Goal: Information Seeking & Learning: Learn about a topic

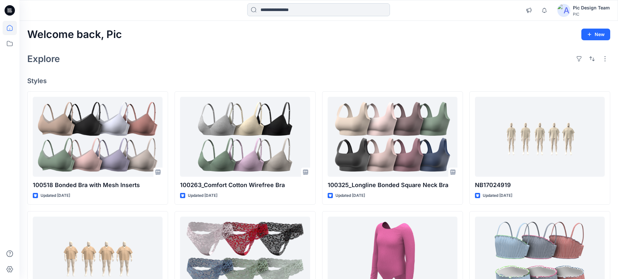
click at [271, 11] on input at bounding box center [318, 9] width 143 height 13
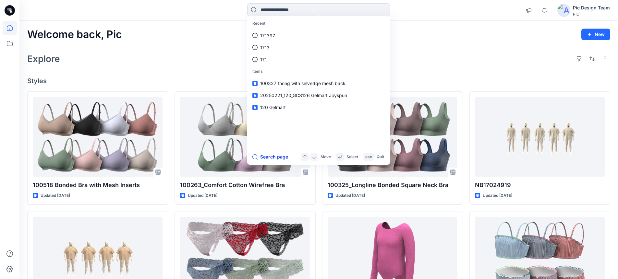
click at [277, 157] on button "Search page" at bounding box center [270, 157] width 36 height 8
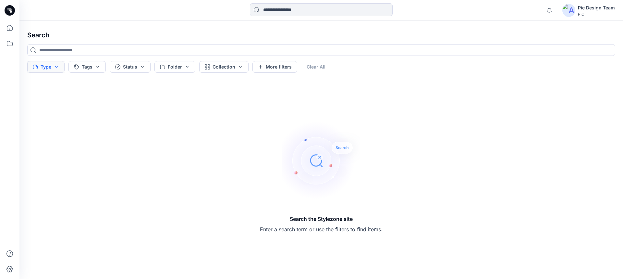
click at [55, 64] on button "Type" at bounding box center [45, 67] width 37 height 12
click at [102, 66] on button "Tags" at bounding box center [86, 67] width 37 height 12
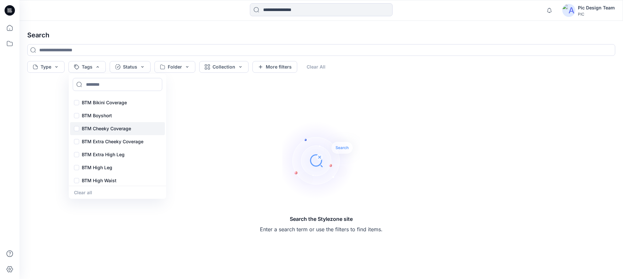
click at [118, 128] on p "BTM Cheeky Coverage" at bounding box center [106, 129] width 49 height 8
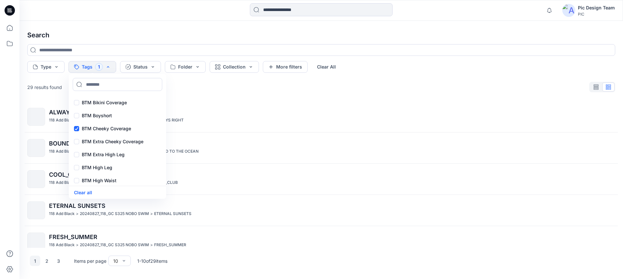
click at [2, 112] on div at bounding box center [9, 139] width 19 height 279
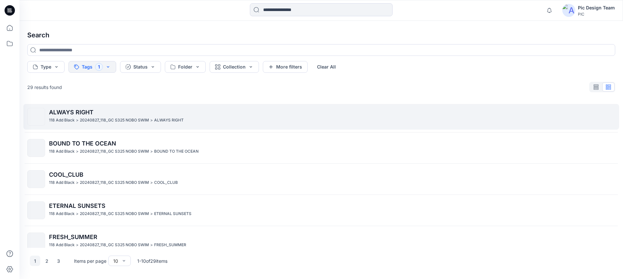
click at [85, 115] on span "ALWAYS RIGHT" at bounding box center [71, 112] width 44 height 7
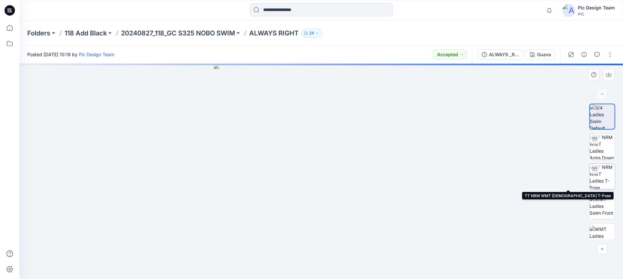
click at [606, 179] on img at bounding box center [601, 175] width 25 height 25
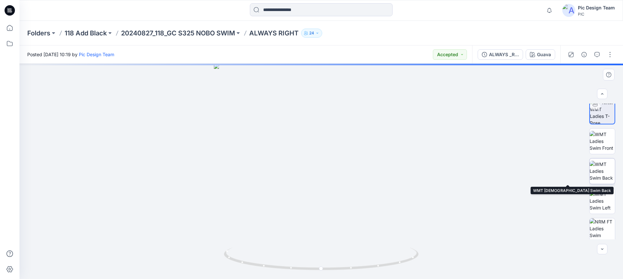
click at [601, 174] on img at bounding box center [601, 171] width 25 height 20
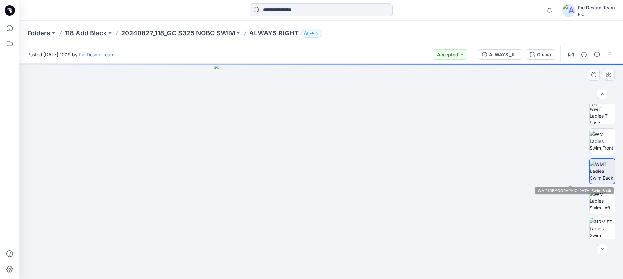
scroll to position [65, 0]
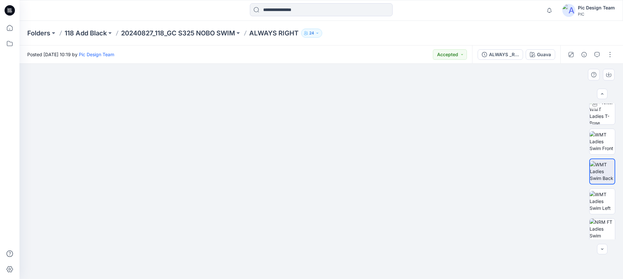
drag, startPoint x: 324, startPoint y: 249, endPoint x: 319, endPoint y: 153, distance: 95.5
click at [95, 31] on p "118 Add Black" at bounding box center [86, 33] width 42 height 9
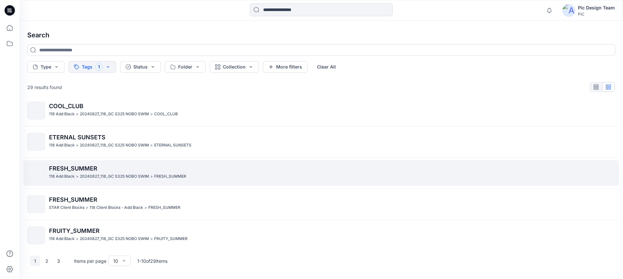
scroll to position [68, 0]
click at [90, 172] on p "FRESH_SUMMER" at bounding box center [332, 168] width 566 height 9
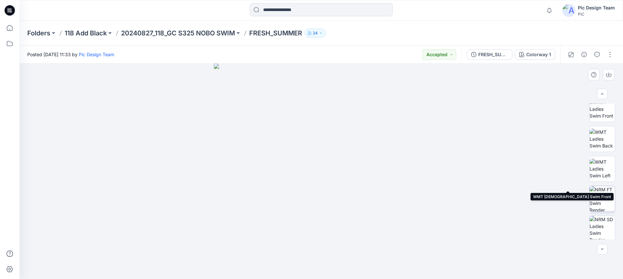
scroll to position [129, 0]
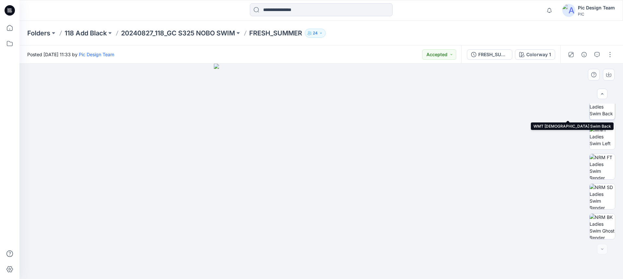
click at [604, 114] on img at bounding box center [601, 106] width 25 height 20
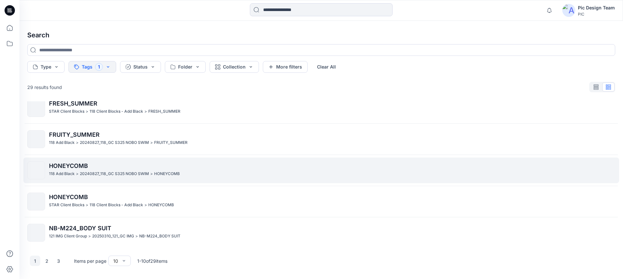
scroll to position [165, 0]
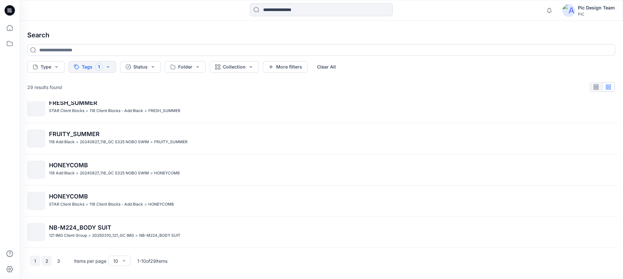
click at [51, 262] on button "2" at bounding box center [47, 260] width 10 height 10
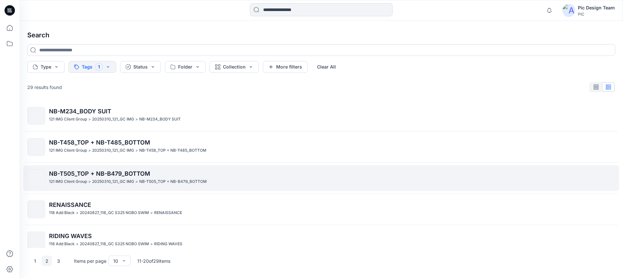
scroll to position [0, 0]
click at [87, 183] on p "121 IMG Client Group" at bounding box center [68, 182] width 38 height 7
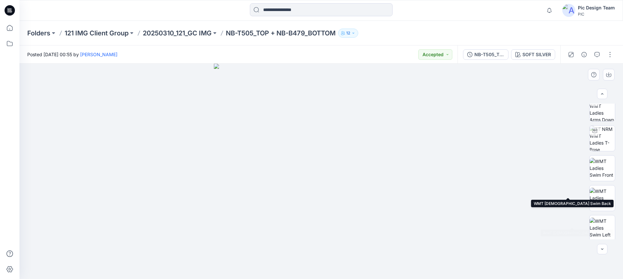
scroll to position [97, 0]
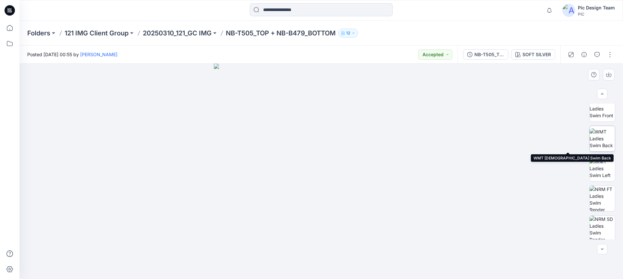
click at [602, 139] on img at bounding box center [601, 138] width 25 height 20
drag, startPoint x: 18, startPoint y: 2, endPoint x: 127, endPoint y: 113, distance: 155.9
click at [128, 113] on div at bounding box center [320, 171] width 603 height 215
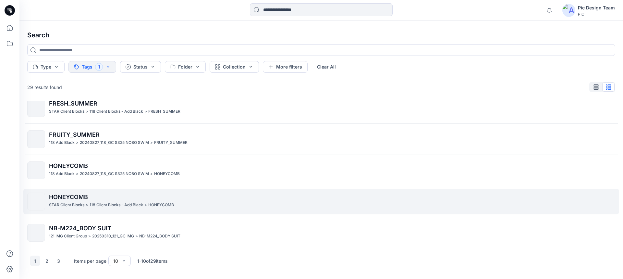
scroll to position [165, 0]
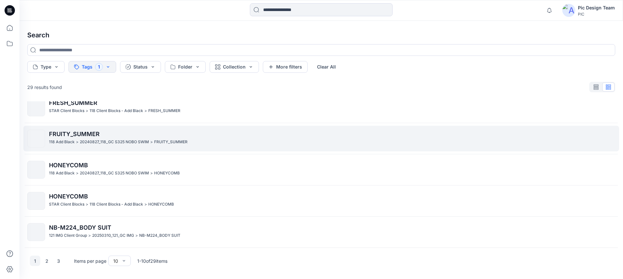
click at [90, 135] on span "FRUITY_SUMMER" at bounding box center [74, 133] width 51 height 7
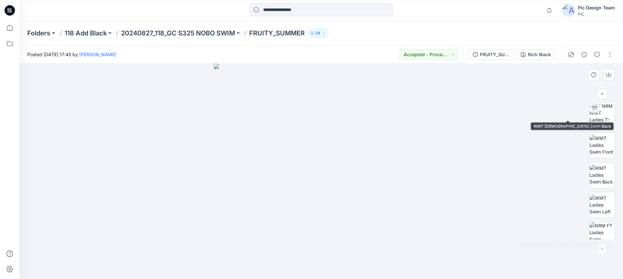
scroll to position [129, 0]
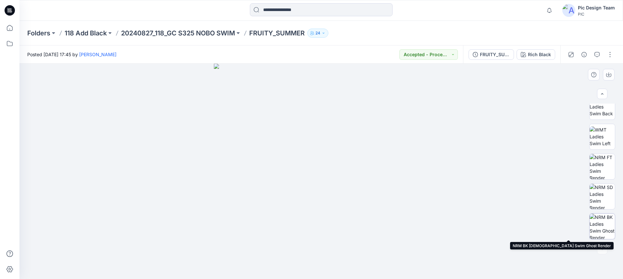
click at [605, 222] on img at bounding box center [601, 225] width 25 height 25
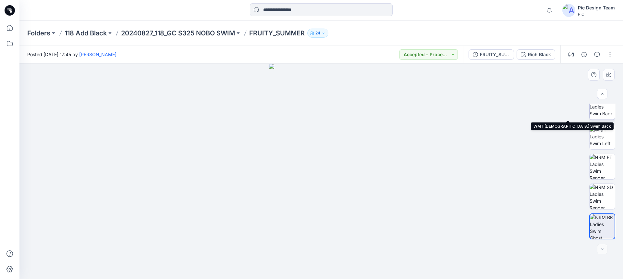
click at [604, 113] on img at bounding box center [601, 106] width 25 height 20
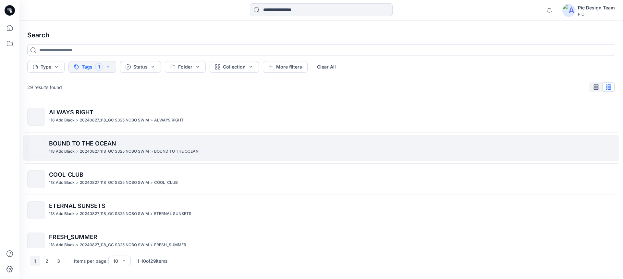
click at [80, 150] on p "20240827_118_GC S325 NOBO SWIM" at bounding box center [114, 151] width 69 height 7
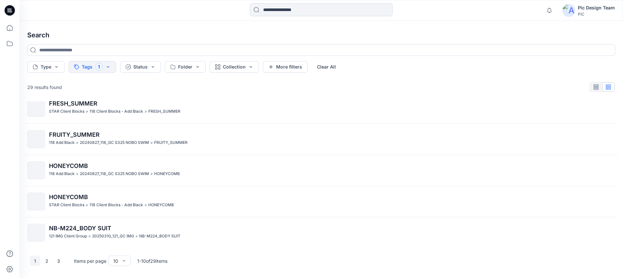
scroll to position [165, 0]
click at [59, 259] on button "3" at bounding box center [58, 260] width 10 height 10
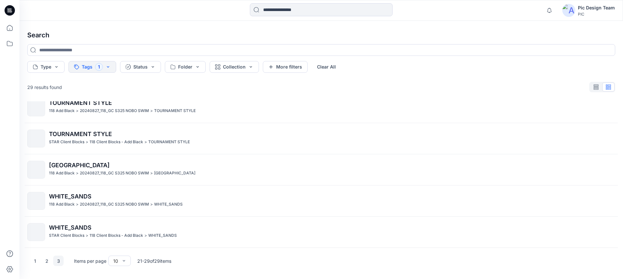
scroll to position [134, 0]
click at [90, 106] on p "TOURNAMENT STYLE" at bounding box center [332, 102] width 566 height 9
click at [61, 261] on button "3" at bounding box center [58, 260] width 10 height 10
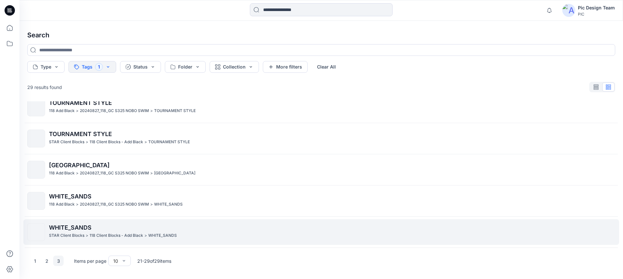
click at [75, 233] on p "STAR Client Blocks" at bounding box center [66, 235] width 35 height 7
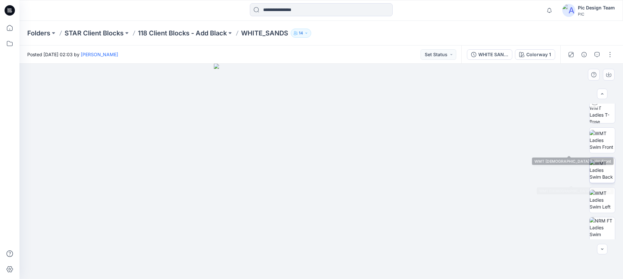
scroll to position [64, 0]
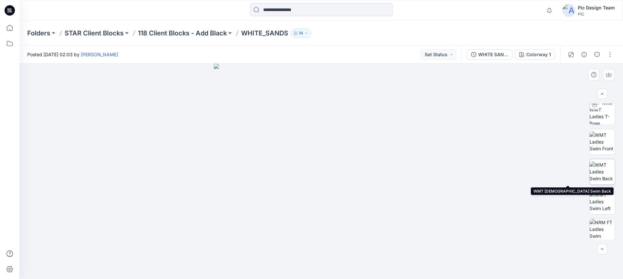
click at [599, 172] on img at bounding box center [601, 171] width 25 height 20
